Goal: Information Seeking & Learning: Learn about a topic

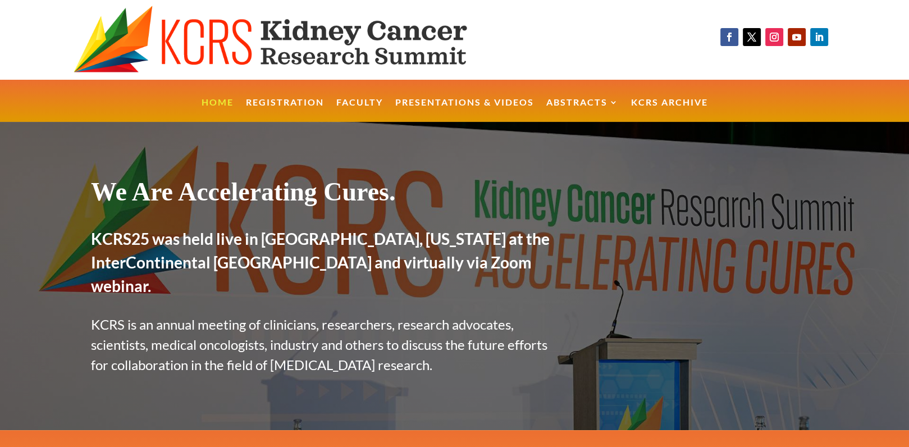
click at [367, 100] on link "Faculty" at bounding box center [359, 110] width 47 height 24
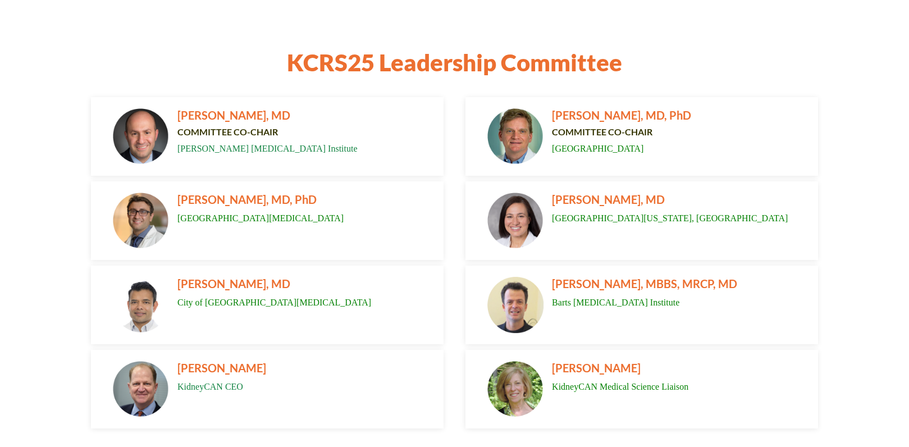
scroll to position [133, 0]
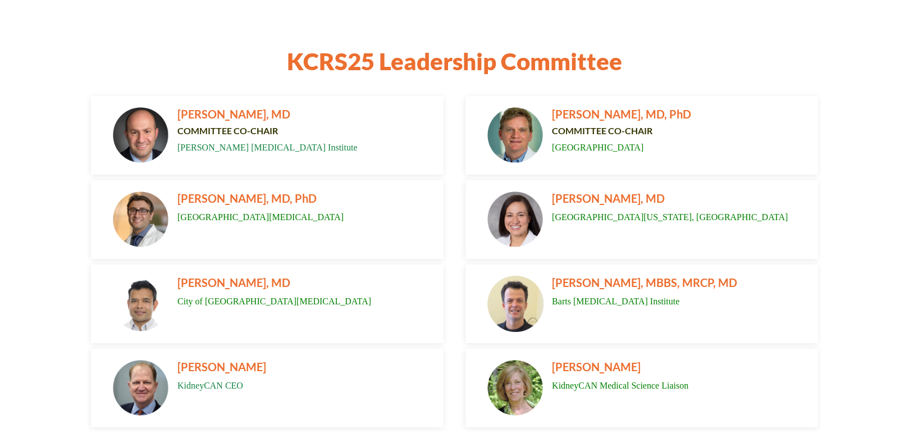
click at [215, 199] on span "[PERSON_NAME], MD, PhD" at bounding box center [247, 198] width 139 height 13
click at [600, 301] on span "Barts [MEDICAL_DATA] Institute" at bounding box center [616, 302] width 128 height 10
click at [222, 114] on span "[PERSON_NAME], MD" at bounding box center [234, 113] width 113 height 13
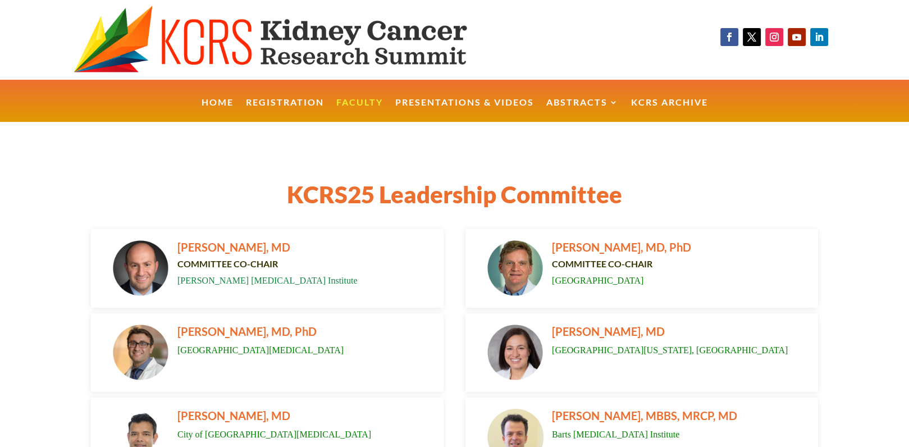
click at [228, 331] on span "[PERSON_NAME], MD, PhD" at bounding box center [247, 331] width 139 height 13
click at [231, 329] on span "[PERSON_NAME], MD, PhD" at bounding box center [247, 331] width 139 height 13
click at [594, 161] on link "KCRS25 Abstract Book" at bounding box center [608, 154] width 112 height 38
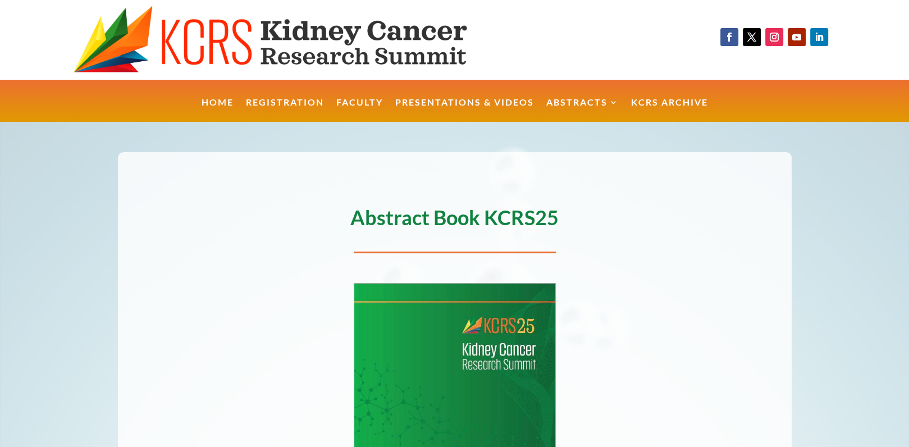
click at [286, 108] on link "Registration" at bounding box center [285, 110] width 78 height 24
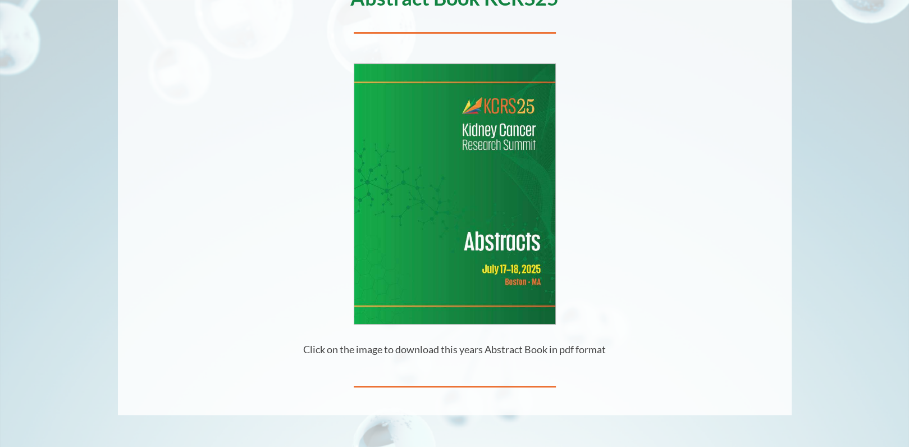
scroll to position [219, 0]
click at [461, 252] on img at bounding box center [454, 195] width 201 height 260
